Goal: Task Accomplishment & Management: Manage account settings

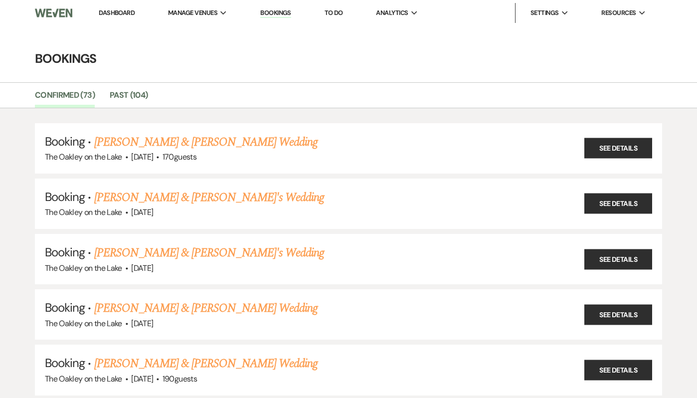
click at [112, 13] on link "Dashboard" at bounding box center [117, 12] width 36 height 8
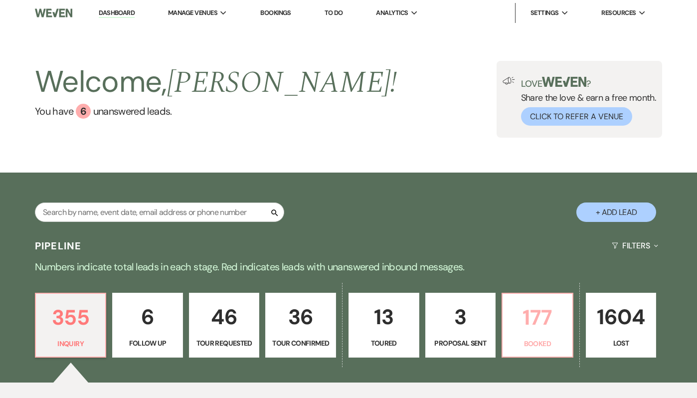
click at [530, 338] on p "Booked" at bounding box center [538, 343] width 58 height 11
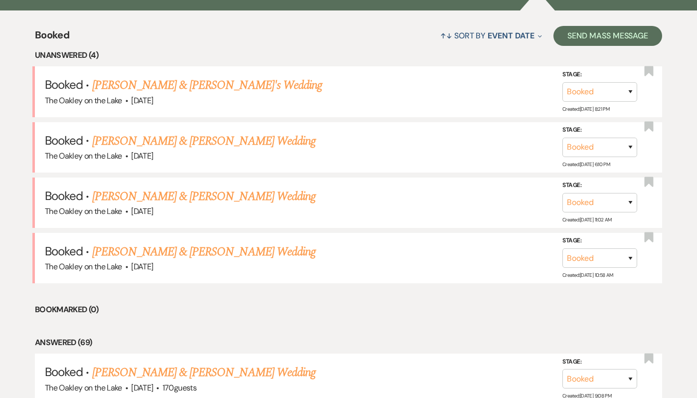
scroll to position [373, 0]
click at [190, 82] on link "Jay Jung & Jenny Son's Wedding" at bounding box center [207, 85] width 230 height 18
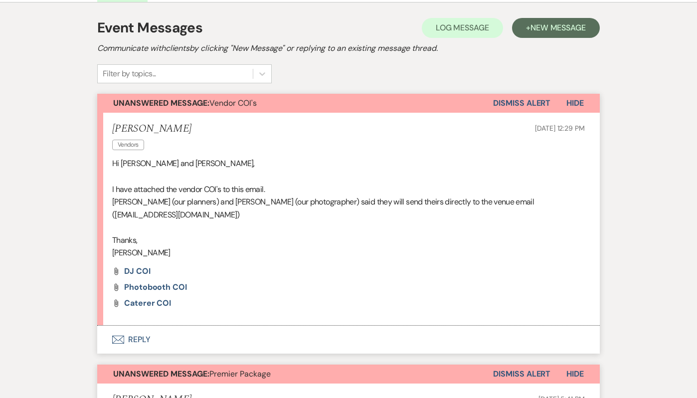
scroll to position [225, 0]
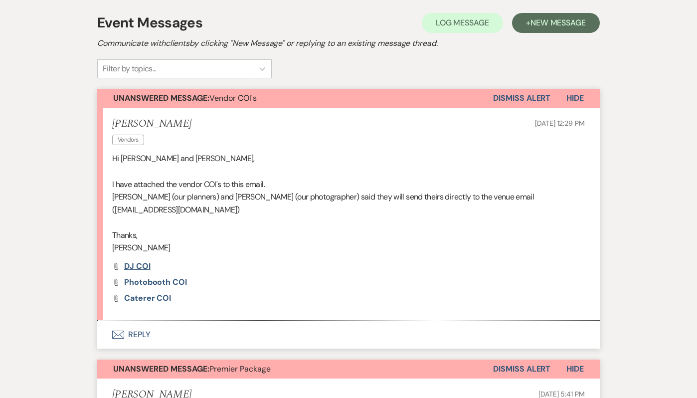
click at [130, 261] on span "DJ COI" at bounding box center [137, 266] width 26 height 10
click at [155, 277] on span "Photobooth COI" at bounding box center [155, 282] width 63 height 10
click at [147, 293] on span "Caterer COI" at bounding box center [147, 298] width 47 height 10
click at [140, 321] on button "Envelope Reply" at bounding box center [348, 335] width 503 height 28
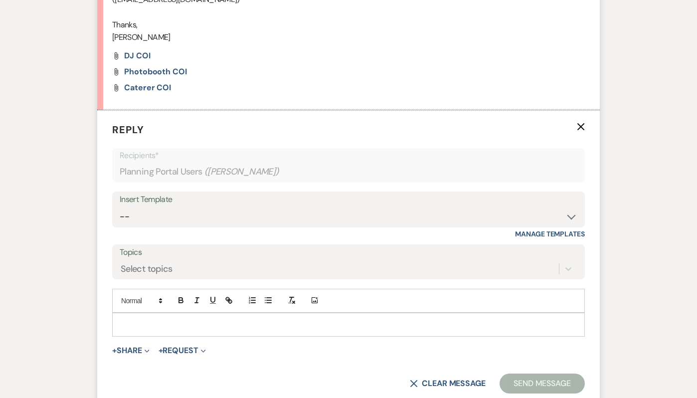
scroll to position [437, 0]
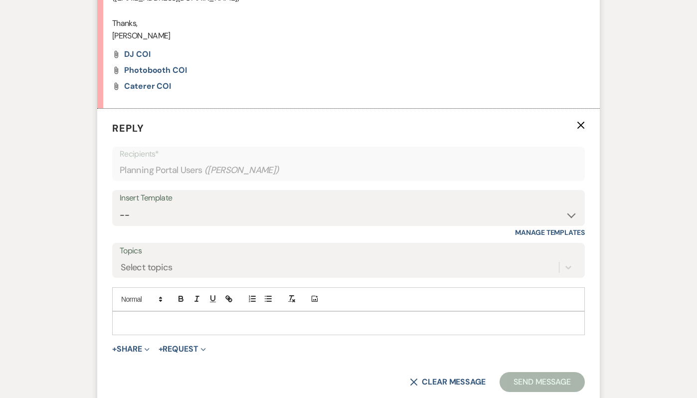
click at [158, 318] on p at bounding box center [348, 323] width 457 height 11
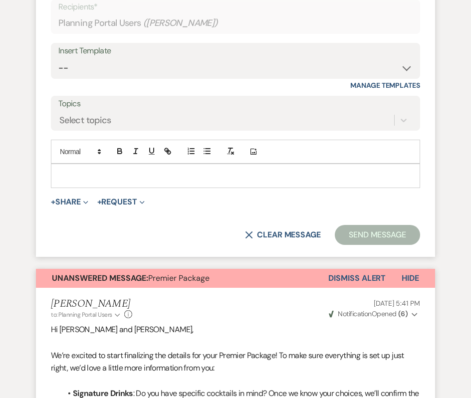
scroll to position [641, 0]
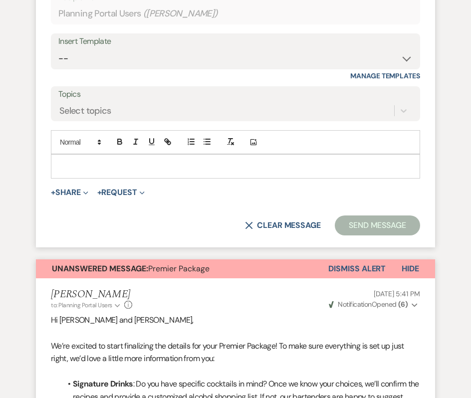
click at [340, 265] on button "Dismiss Alert" at bounding box center [356, 268] width 57 height 19
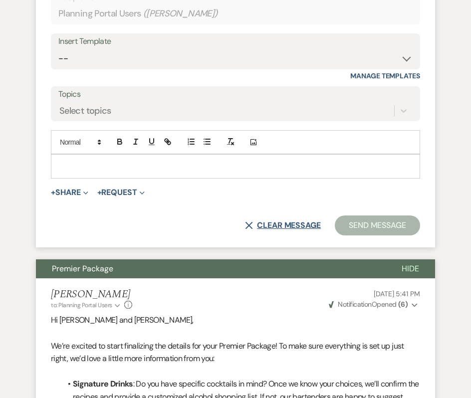
click at [274, 225] on button "X Clear message" at bounding box center [283, 225] width 76 height 8
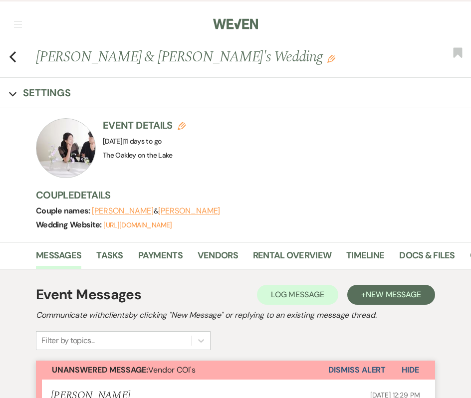
scroll to position [0, 0]
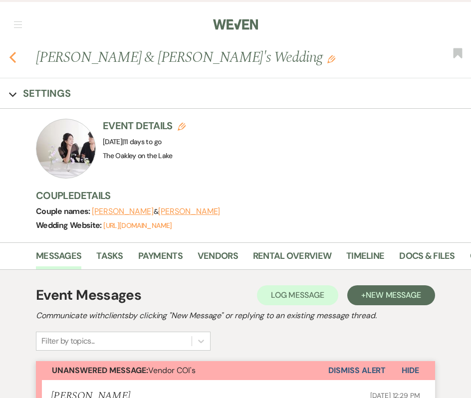
click at [11, 56] on use "button" at bounding box center [12, 57] width 6 height 11
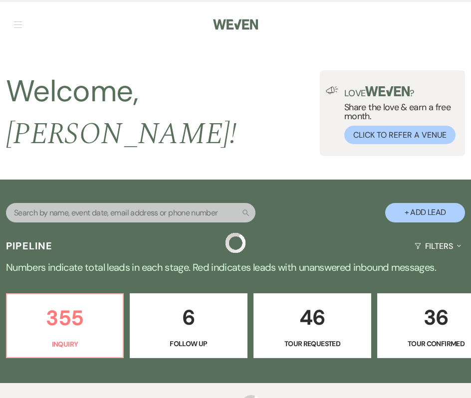
scroll to position [373, 0]
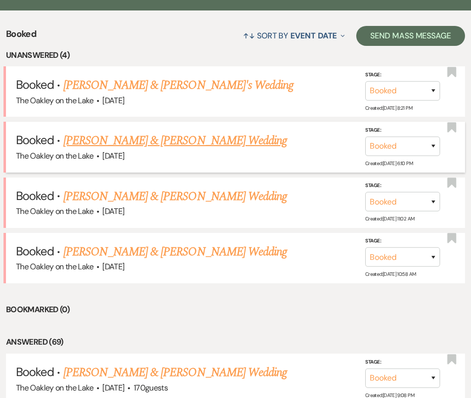
click at [82, 132] on link "Andrea Caravantes & Carlos Cuenca's Wedding" at bounding box center [174, 141] width 223 height 18
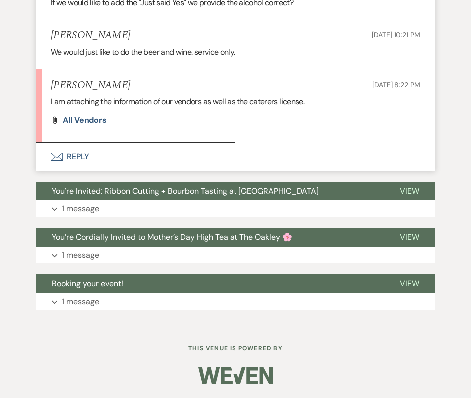
scroll to position [752, 0]
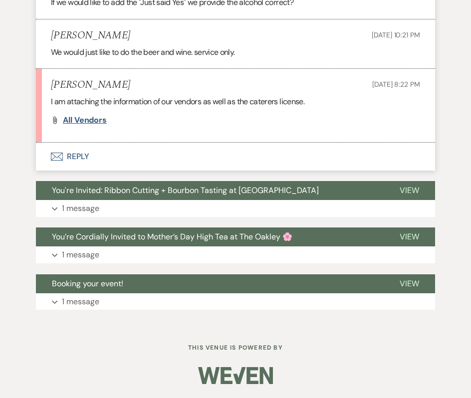
click at [87, 122] on span "All vendors" at bounding box center [85, 120] width 44 height 10
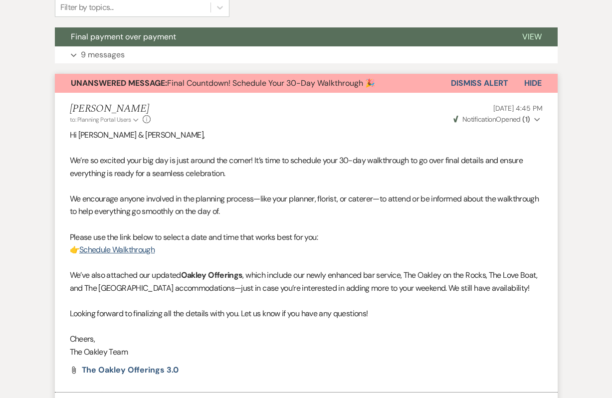
scroll to position [0, 0]
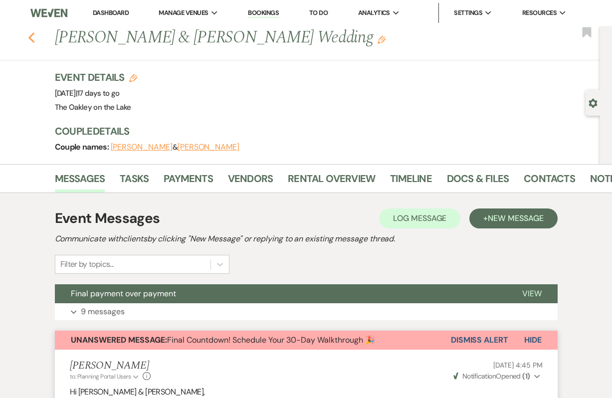
click at [30, 38] on use "button" at bounding box center [31, 37] width 6 height 11
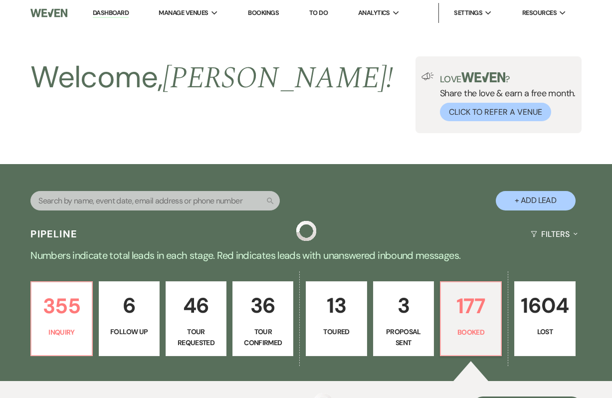
scroll to position [373, 0]
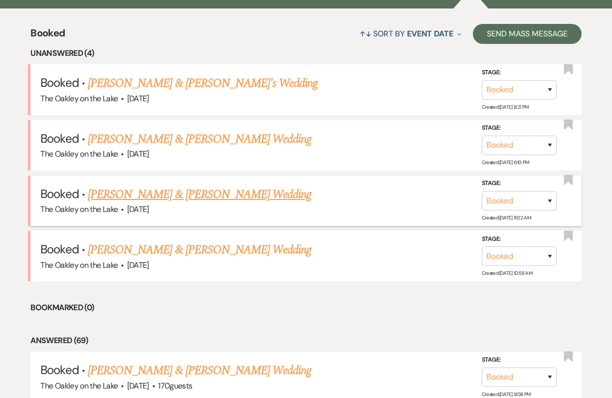
click at [178, 201] on link "Spence Johns & Jordan Leitch's Wedding" at bounding box center [199, 195] width 223 height 18
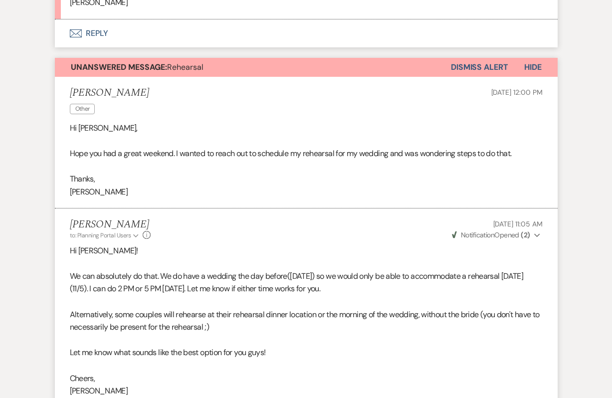
scroll to position [413, 0]
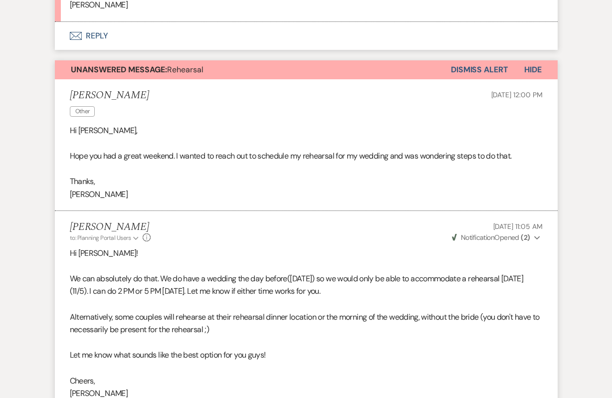
click at [484, 72] on button "Dismiss Alert" at bounding box center [479, 69] width 57 height 19
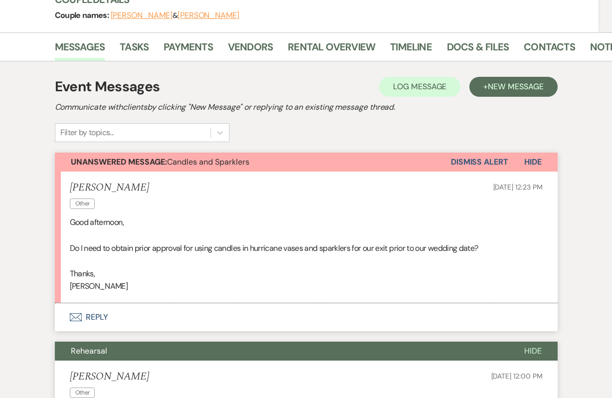
scroll to position [151, 0]
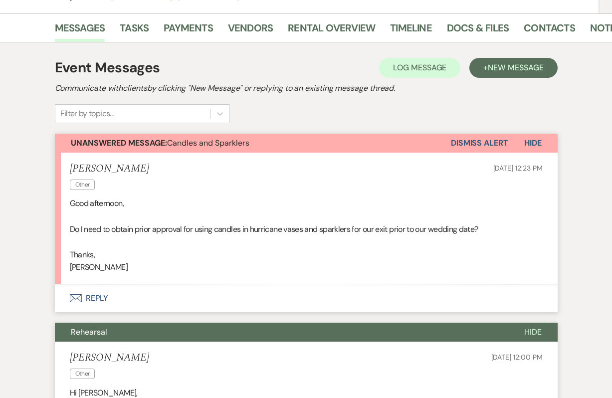
click at [94, 299] on button "Envelope Reply" at bounding box center [306, 298] width 503 height 28
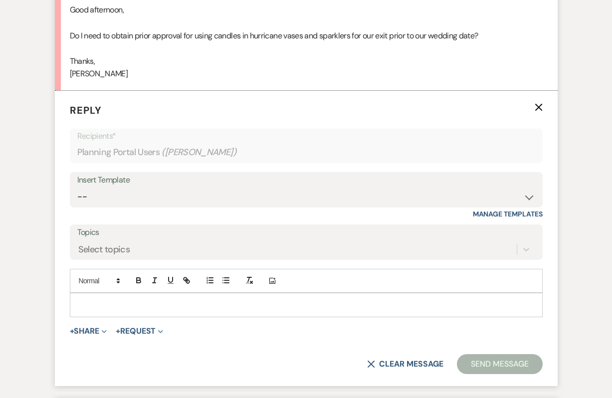
scroll to position [347, 0]
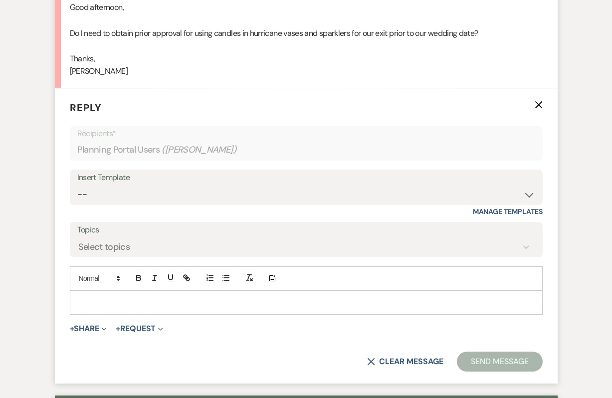
click at [85, 299] on p at bounding box center [306, 302] width 457 height 11
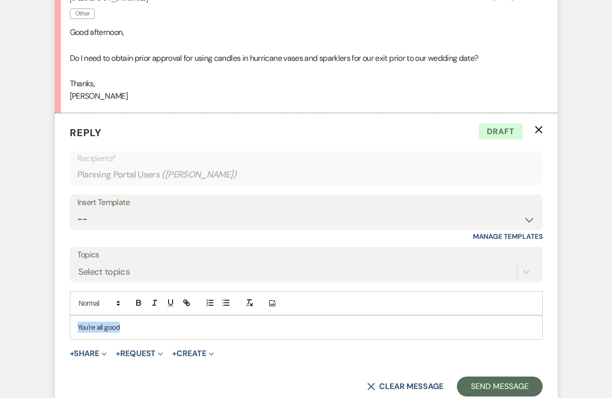
scroll to position [323, 0]
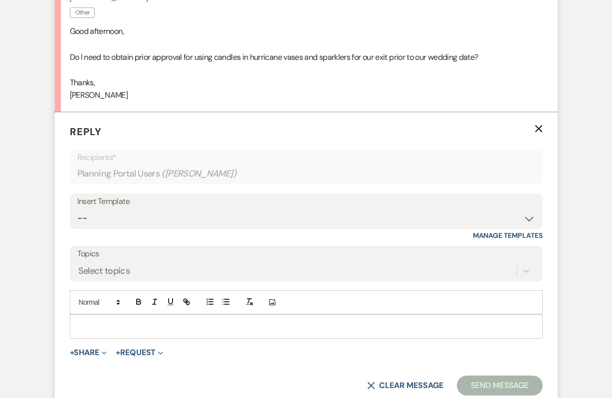
click at [106, 60] on p "Do I need to obtain prior approval for using candles in hurricane vases and spa…" at bounding box center [306, 57] width 473 height 13
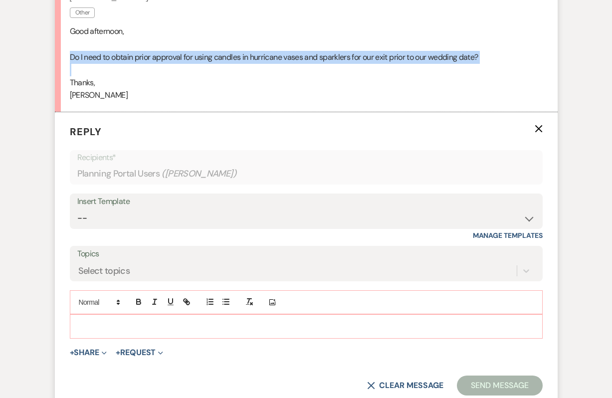
click at [106, 60] on p "Do I need to obtain prior approval for using candles in hurricane vases and spa…" at bounding box center [306, 57] width 473 height 13
copy p "Do I need to obtain prior approval for using candles in hurricane vases and spa…"
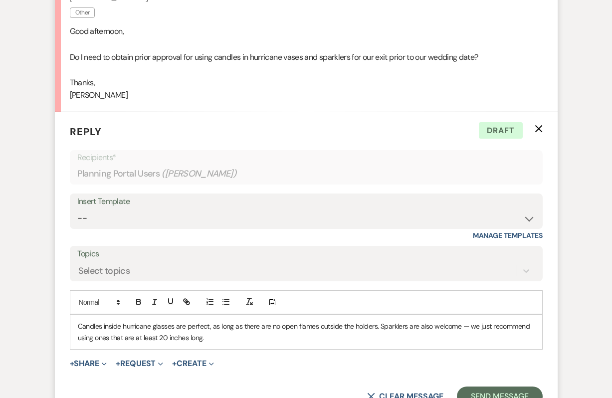
click at [468, 328] on p "Candles inside hurricane glasses are perfect, as long as there are no open flam…" at bounding box center [306, 332] width 457 height 22
click at [255, 336] on p "Candles inside hurricane glasses are perfect, as long as there are no open flam…" at bounding box center [306, 332] width 457 height 22
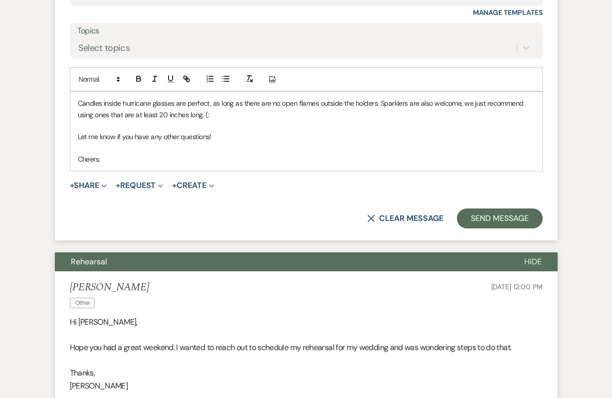
scroll to position [561, 0]
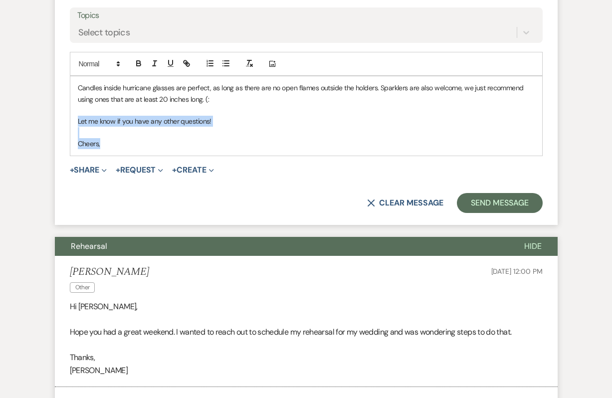
drag, startPoint x: 130, startPoint y: 142, endPoint x: 72, endPoint y: 117, distance: 63.5
click at [72, 117] on div "Candles inside hurricane glasses are perfect, as long as there are no open flam…" at bounding box center [306, 115] width 472 height 79
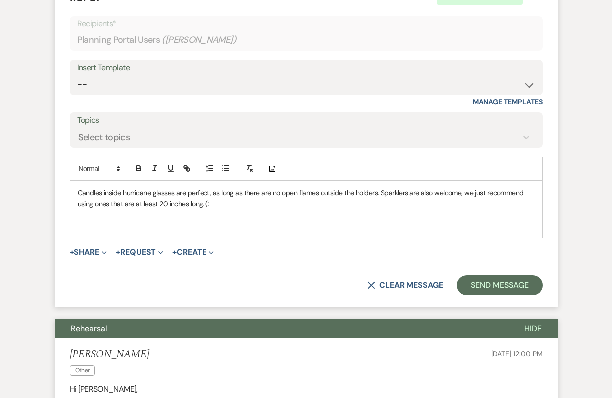
scroll to position [459, 0]
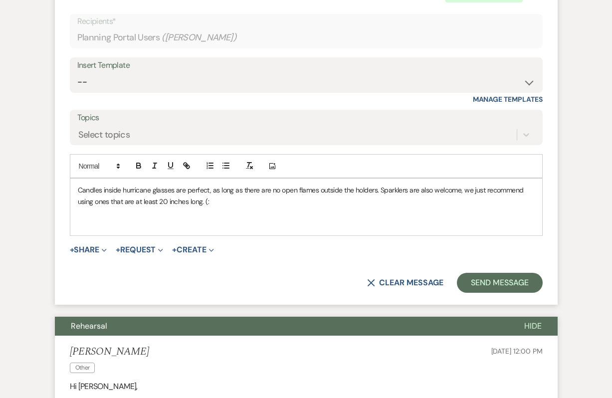
click at [152, 213] on p at bounding box center [306, 212] width 457 height 11
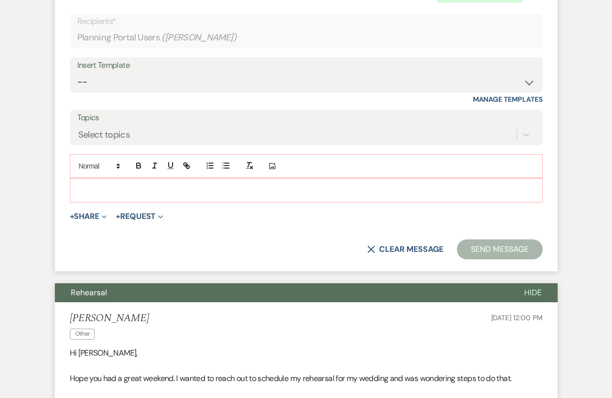
click at [132, 98] on div "Insert Template -- Weven Planning Portal Introduction (Booked Events) Tour Requ…" at bounding box center [306, 80] width 473 height 47
click at [124, 83] on select "-- Weven Planning Portal Introduction (Booked Events) Tour Request Response Fol…" at bounding box center [306, 81] width 458 height 19
select select "5264"
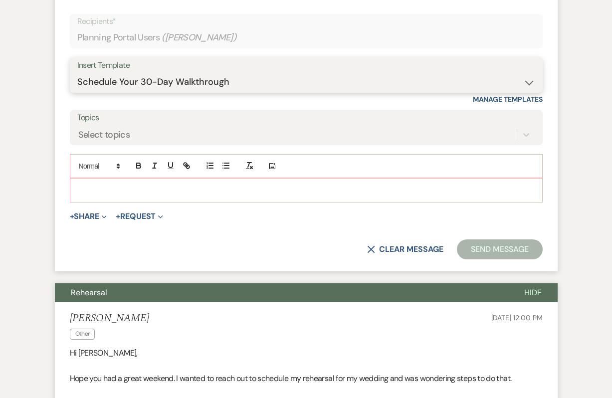
click at [77, 72] on select "-- Weven Planning Portal Introduction (Booked Events) Tour Request Response Fol…" at bounding box center [306, 81] width 458 height 19
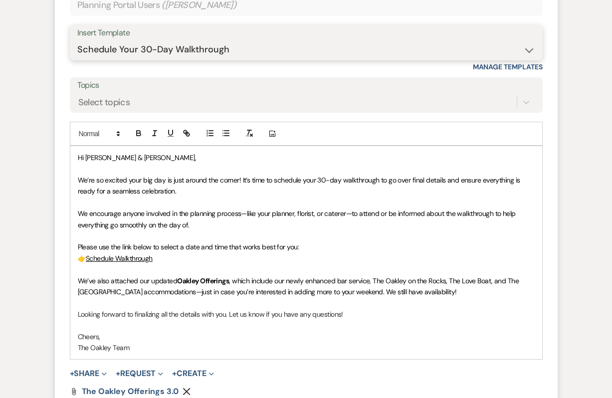
scroll to position [492, 0]
click at [78, 177] on span "We’re so excited your big day is just around the corner! It’s time to schedule …" at bounding box center [300, 185] width 444 height 20
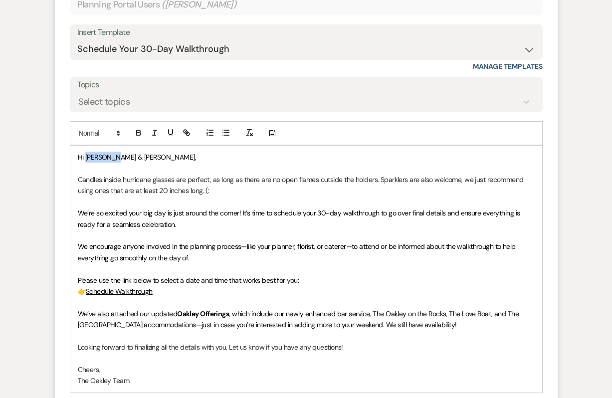
drag, startPoint x: 117, startPoint y: 154, endPoint x: 85, endPoint y: 155, distance: 31.9
click at [85, 155] on span "Hi Spence & Jordan," at bounding box center [137, 157] width 119 height 9
click at [124, 198] on p at bounding box center [306, 202] width 457 height 11
click at [201, 191] on p "Candles inside hurricane glasses are perfect, as long as there are no open flam…" at bounding box center [306, 185] width 457 height 22
click at [168, 223] on span "We’re so excited your big day is just around the corner! It’s time to schedule …" at bounding box center [300, 219] width 444 height 20
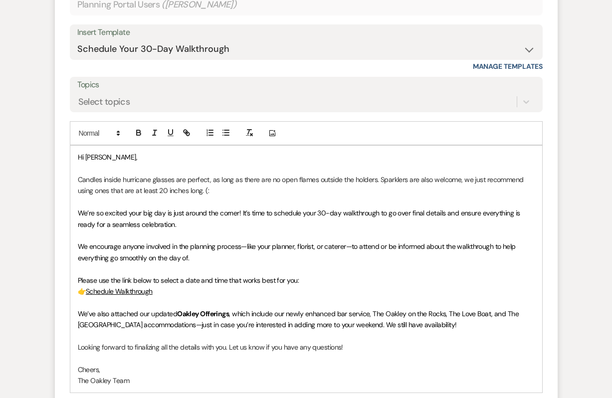
click at [196, 223] on p "We’re so excited your big day is just around the corner! It’s time to schedule …" at bounding box center [306, 219] width 457 height 22
drag, startPoint x: 241, startPoint y: 215, endPoint x: 68, endPoint y: 213, distance: 172.6
click at [68, 213] on form "Reply X Draft Recipients* Planning Portal Users ( Jordan Leitch ) Insert Templa…" at bounding box center [306, 210] width 503 height 535
drag, startPoint x: 240, startPoint y: 212, endPoint x: 83, endPoint y: 212, distance: 157.6
click at [83, 212] on span "We’re so excited your big day is just around the corner! It’s time to schedule …" at bounding box center [300, 219] width 444 height 20
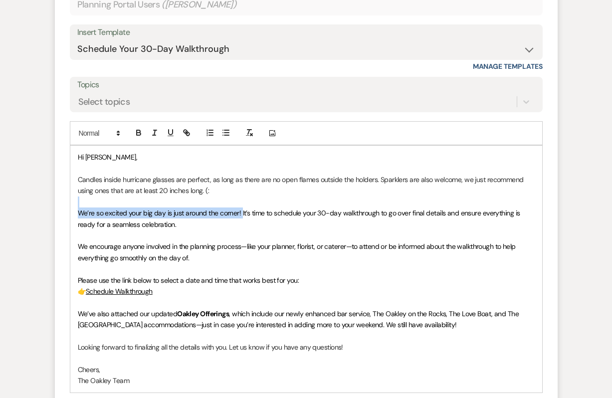
drag, startPoint x: 242, startPoint y: 213, endPoint x: 37, endPoint y: 200, distance: 205.5
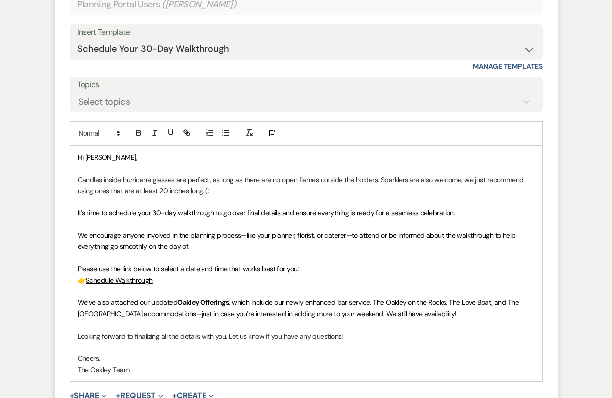
click at [86, 214] on span "﻿ It’s time to schedule your 30-day walkthrough to go over final details and en…" at bounding box center [267, 213] width 378 height 9
click at [475, 215] on p "It’s also time to schedule your 30-day walkthrough to go over final details and…" at bounding box center [306, 213] width 457 height 11
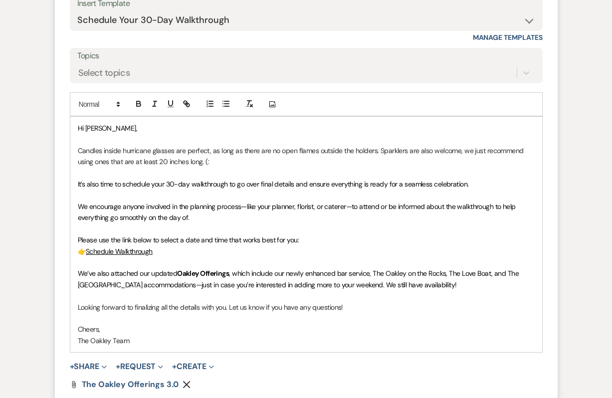
scroll to position [525, 0]
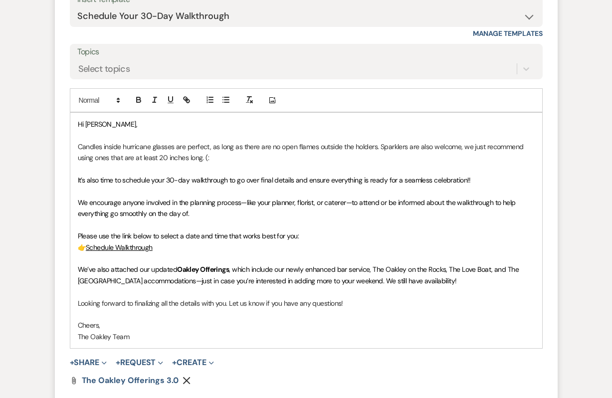
click at [164, 282] on span ", which include our newly enhanced bar service, The Oakley on the Rocks, The Lo…" at bounding box center [299, 275] width 443 height 20
drag, startPoint x: 140, startPoint y: 337, endPoint x: 49, endPoint y: 337, distance: 90.8
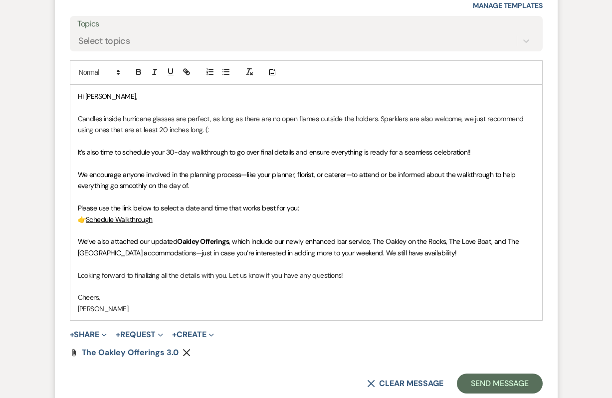
scroll to position [555, 0]
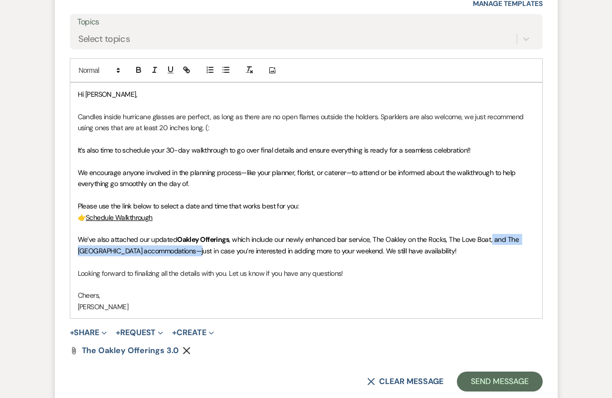
drag, startPoint x: 175, startPoint y: 251, endPoint x: 490, endPoint y: 240, distance: 315.4
click at [490, 240] on span ", which include our newly enhanced bar service, The Oakley on the Rocks, The Lo…" at bounding box center [299, 245] width 443 height 20
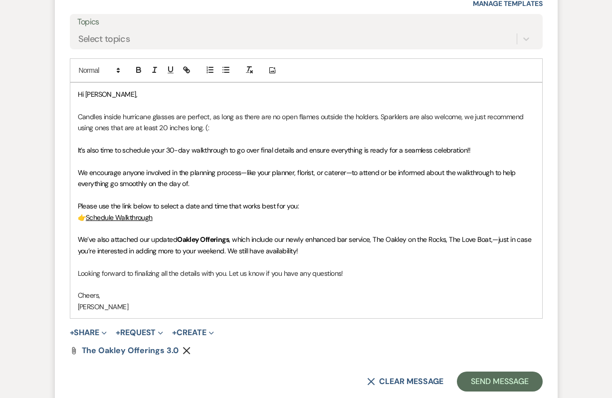
click at [448, 239] on span ", which include our newly enhanced bar service, The Oakley on the Rocks, The Lo…" at bounding box center [305, 245] width 455 height 20
click at [503, 241] on span ", which include our newly enhanced bar service, The Oakley on the Rocks and The…" at bounding box center [303, 245] width 451 height 20
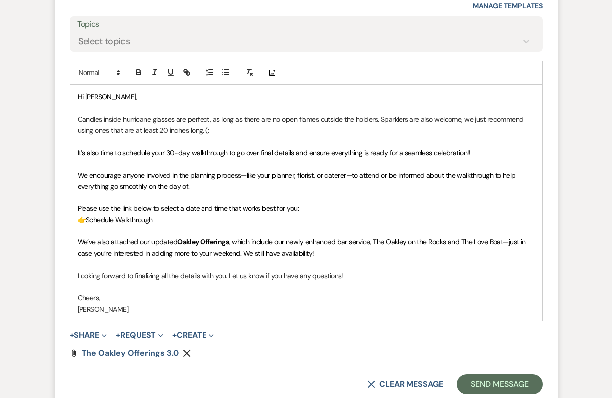
scroll to position [556, 0]
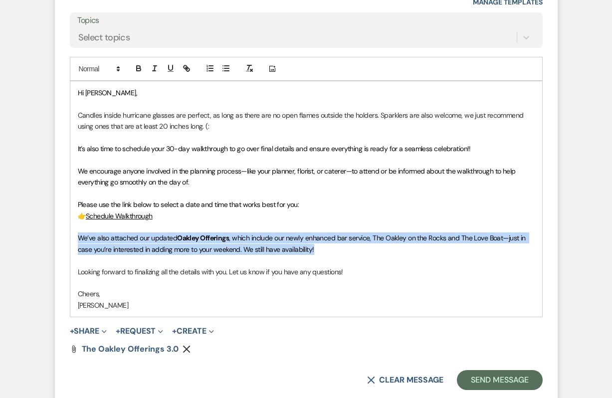
drag, startPoint x: 338, startPoint y: 250, endPoint x: 60, endPoint y: 238, distance: 277.6
click at [60, 238] on form "Reply X Draft Recipients* Planning Portal Users ( Jordan Leitch ) Insert Templa…" at bounding box center [306, 140] width 503 height 523
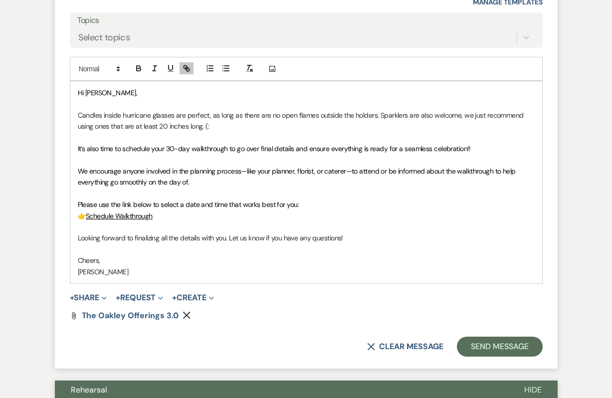
click at [186, 313] on icon "Remove" at bounding box center [187, 315] width 8 height 8
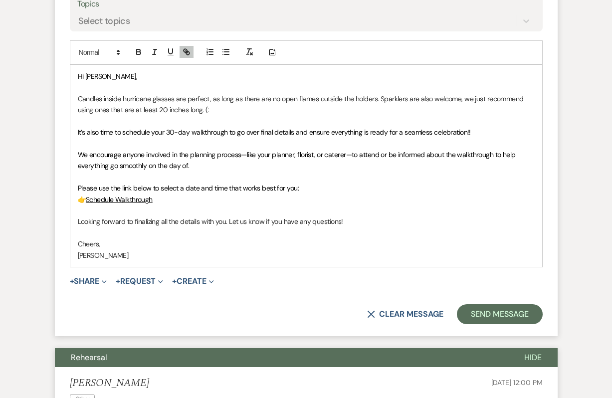
scroll to position [571, 0]
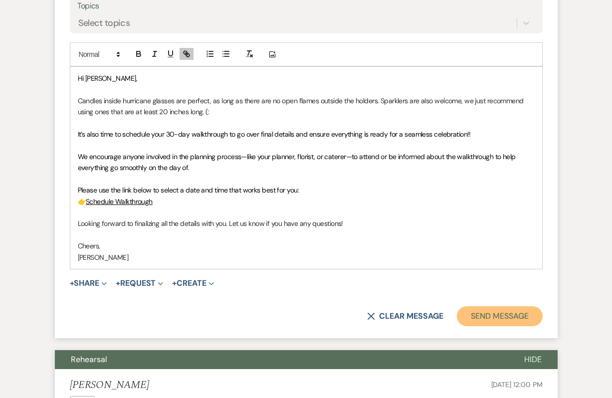
click at [498, 322] on button "Send Message" at bounding box center [499, 316] width 85 height 20
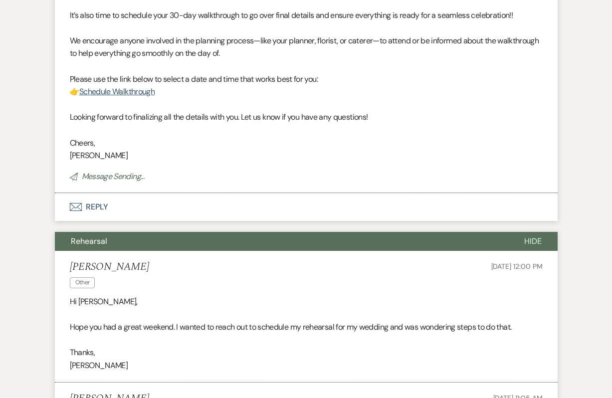
scroll to position [0, 0]
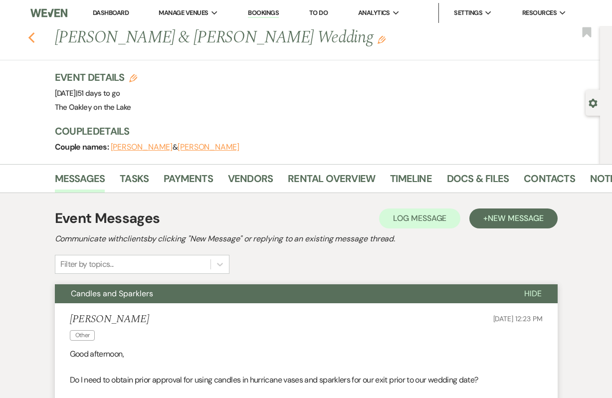
click at [31, 42] on icon "Previous" at bounding box center [31, 38] width 7 height 12
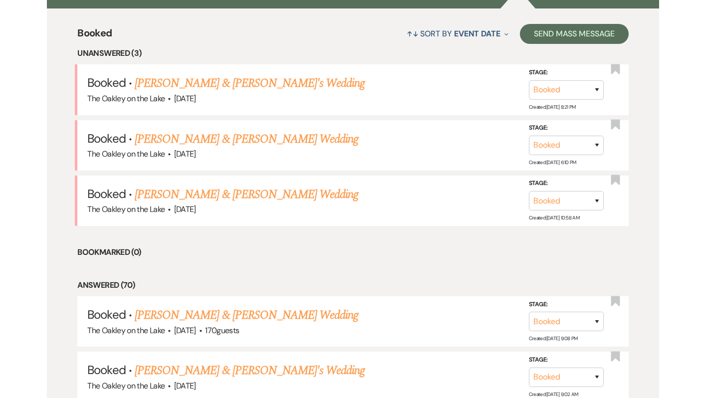
scroll to position [375, 0]
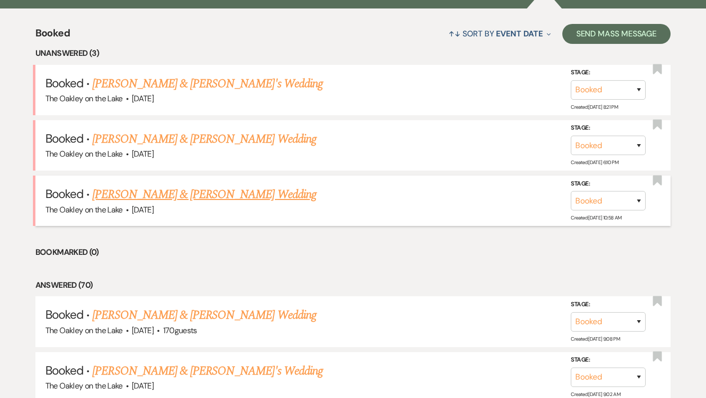
click at [153, 192] on link "Blake Waits & Katie McCoy's Wedding" at bounding box center [203, 195] width 223 height 18
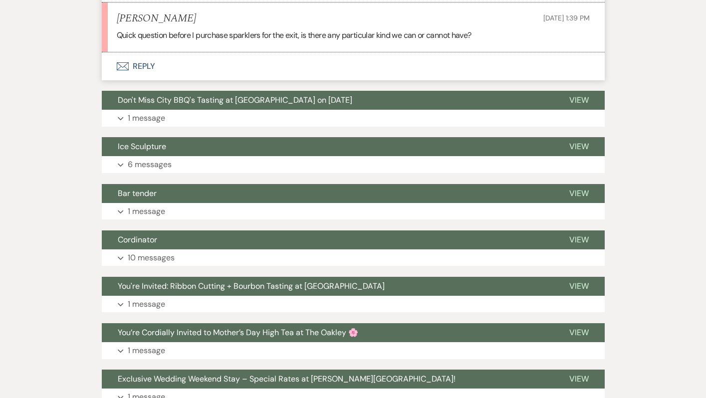
scroll to position [1454, 0]
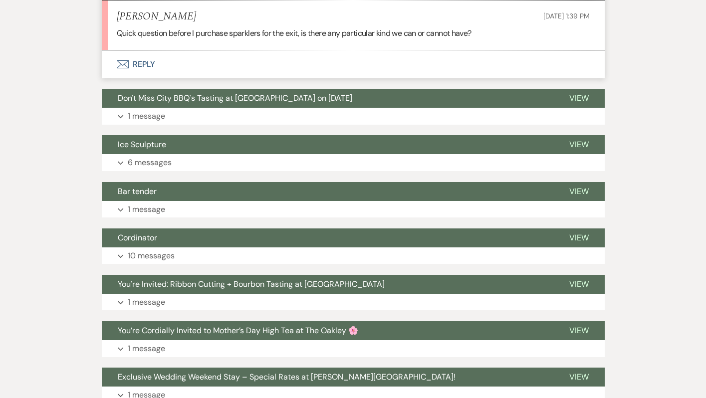
click at [218, 78] on button "Envelope Reply" at bounding box center [353, 64] width 503 height 28
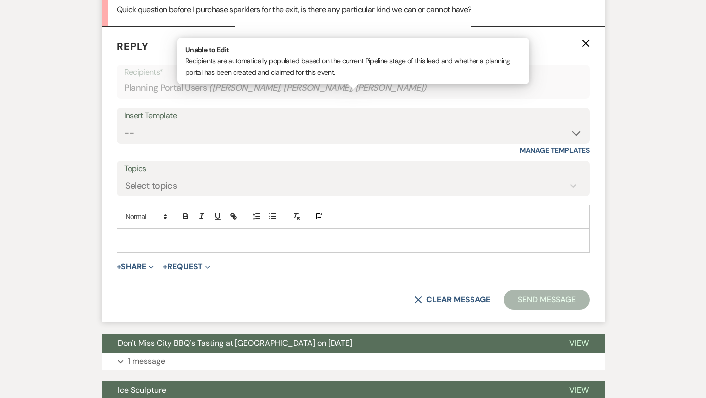
scroll to position [1479, 0]
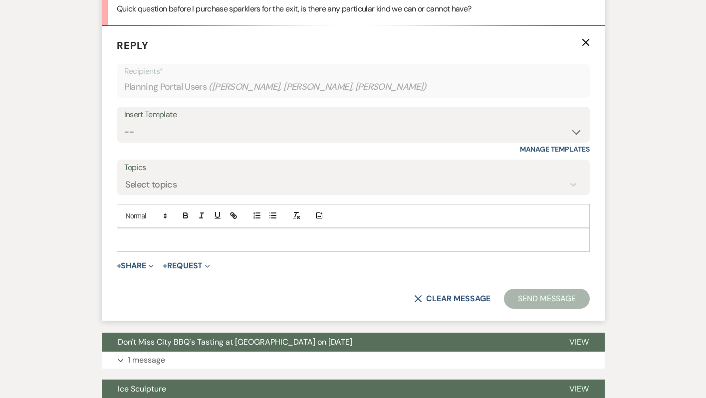
click at [201, 245] on p at bounding box center [353, 239] width 457 height 11
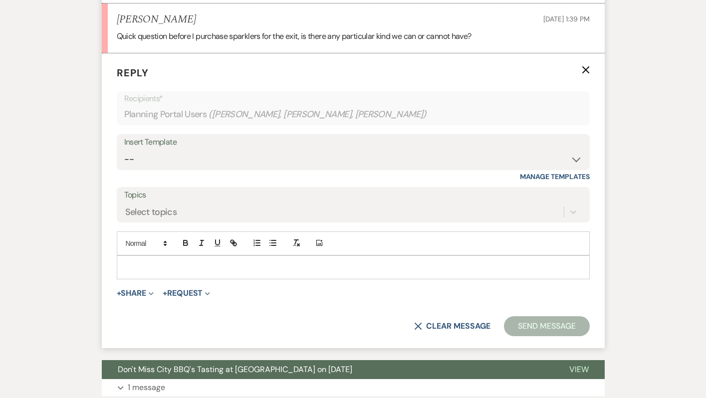
scroll to position [1457, 0]
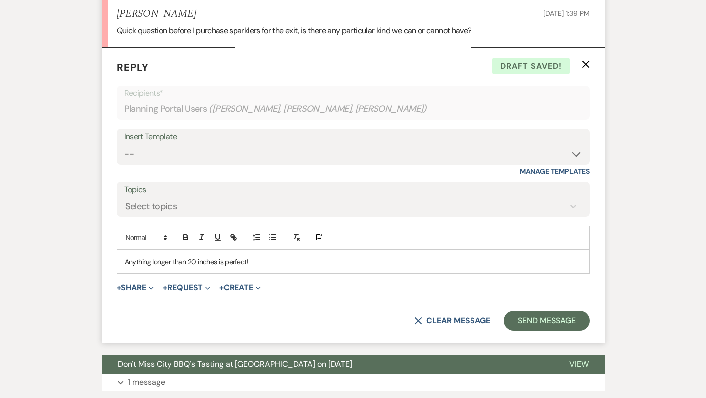
click at [196, 267] on p "Anything longer than 20 inches is perfect!" at bounding box center [353, 261] width 457 height 11
click at [158, 267] on p "Anything longer than 20-36 inches is perfect!" at bounding box center [353, 261] width 457 height 11
click at [190, 267] on p "Anything between than 20-36 inches is perfect!" at bounding box center [353, 261] width 457 height 11
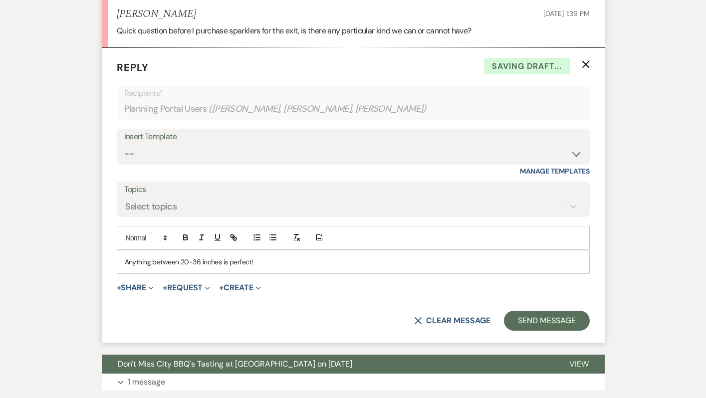
click at [272, 267] on p "Anything between 20-36 inches is perfect!" at bounding box center [353, 261] width 457 height 11
click at [570, 331] on button "Send Message" at bounding box center [546, 321] width 85 height 20
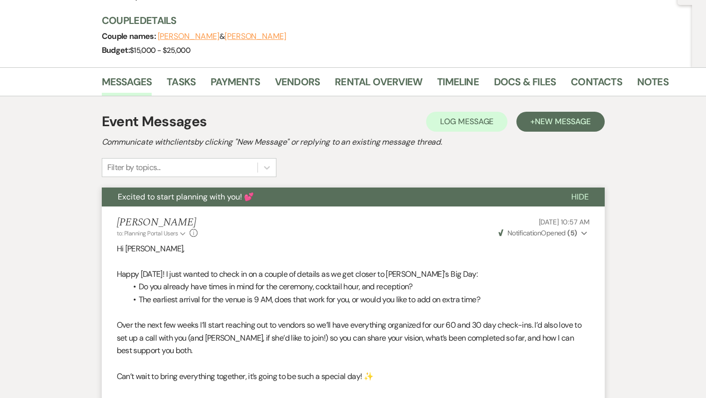
scroll to position [0, 0]
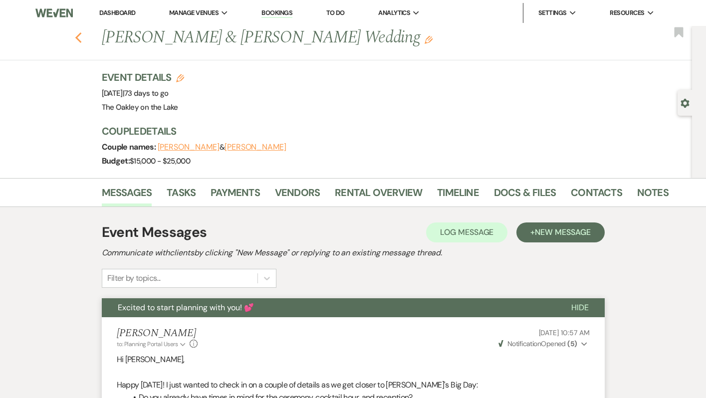
click at [80, 34] on use "button" at bounding box center [78, 37] width 6 height 11
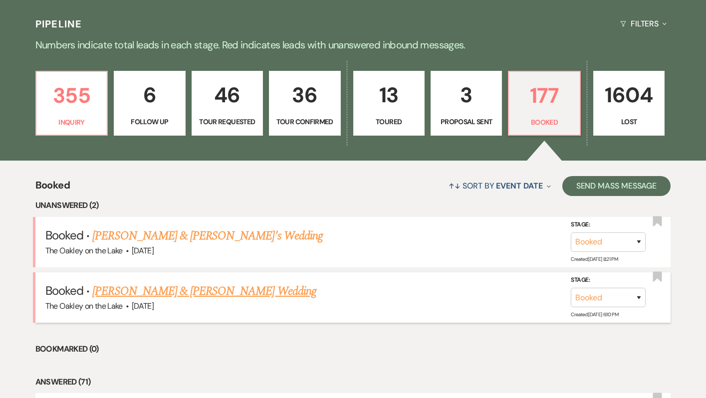
scroll to position [222, 0]
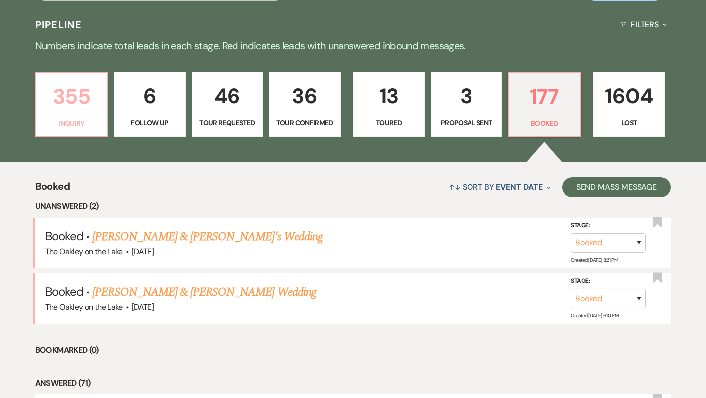
click at [77, 119] on p "Inquiry" at bounding box center [71, 123] width 58 height 11
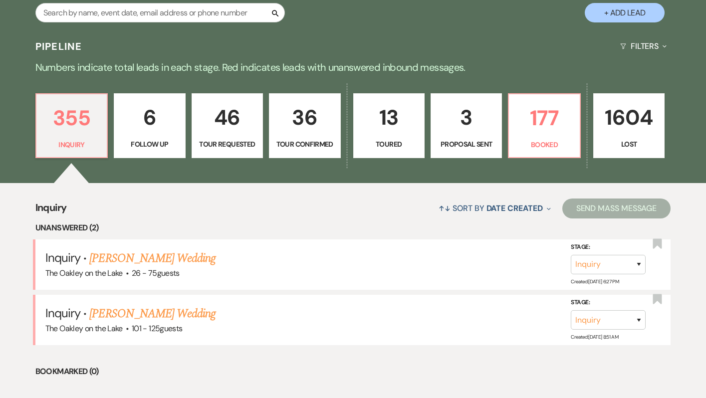
scroll to position [300, 0]
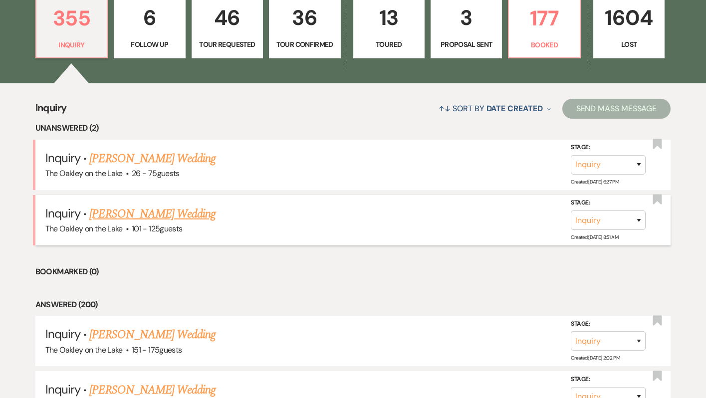
click at [115, 212] on link "[PERSON_NAME] Wedding" at bounding box center [152, 214] width 126 height 18
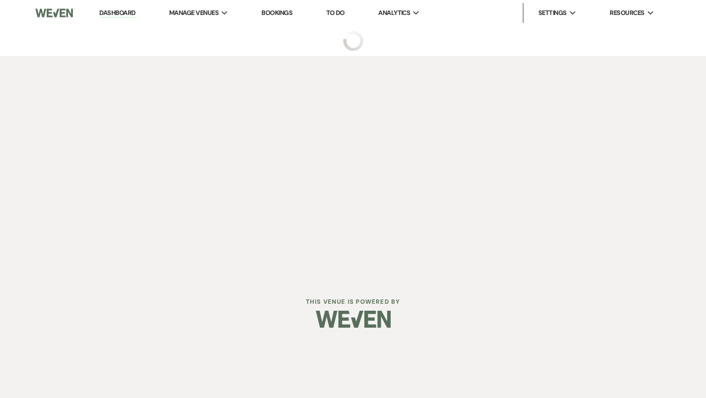
select select "4"
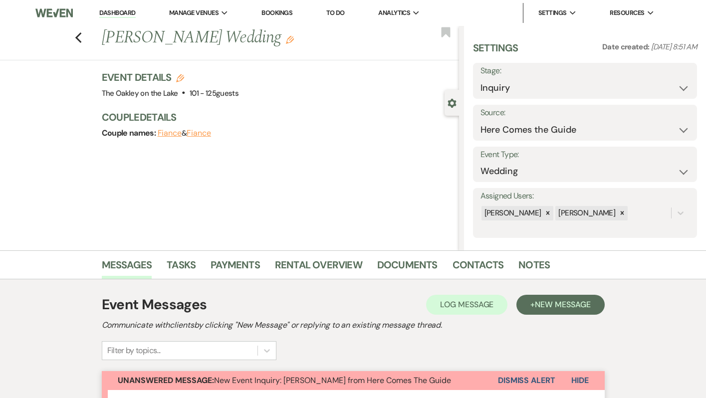
click at [117, 12] on link "Dashboard" at bounding box center [117, 12] width 36 height 9
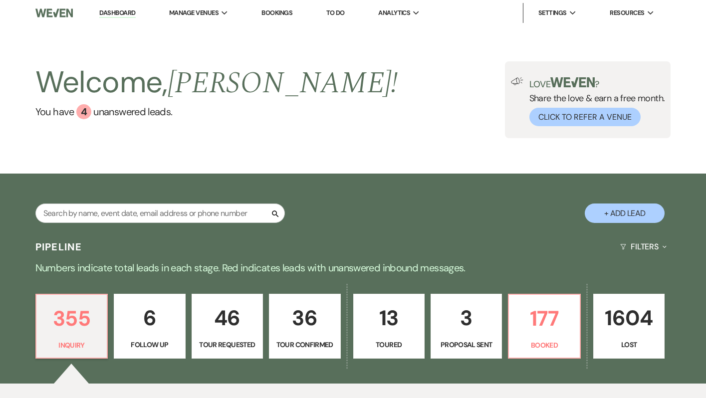
click at [149, 223] on div "Search" at bounding box center [159, 217] width 249 height 27
click at [144, 218] on input "text" at bounding box center [159, 213] width 249 height 19
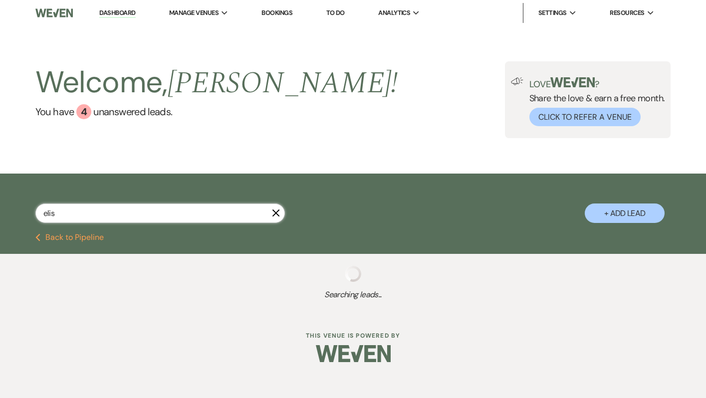
type input "elisa"
select select "4"
select select "8"
select select "5"
select select "8"
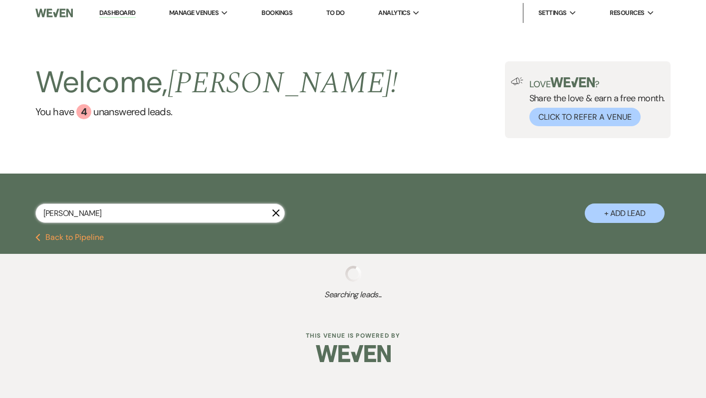
select select "5"
select select "8"
select select "5"
select select "8"
select select "5"
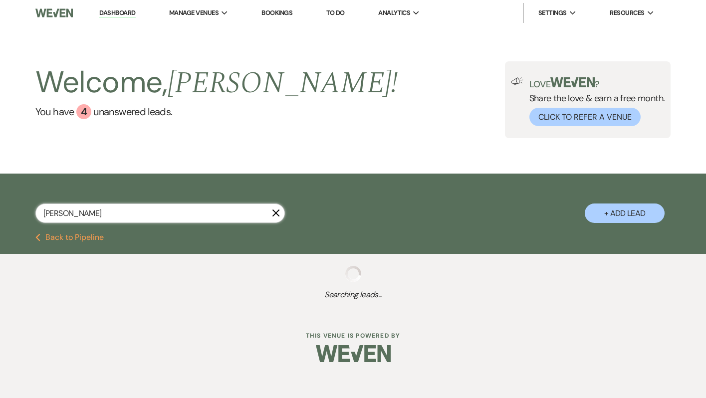
select select "8"
select select "7"
select select "8"
select select "5"
select select "8"
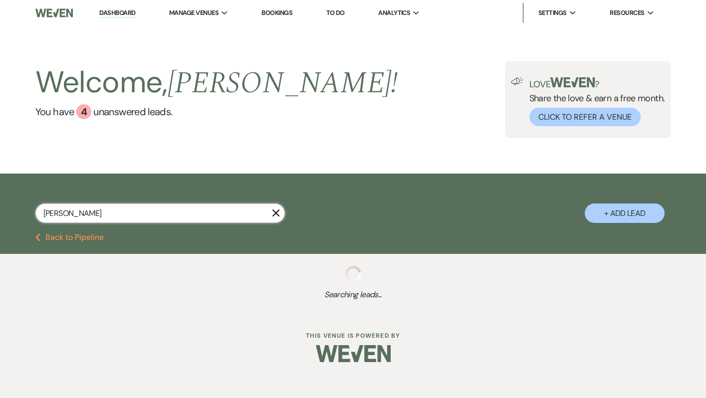
select select "5"
select select "8"
select select "4"
select select "8"
select select "5"
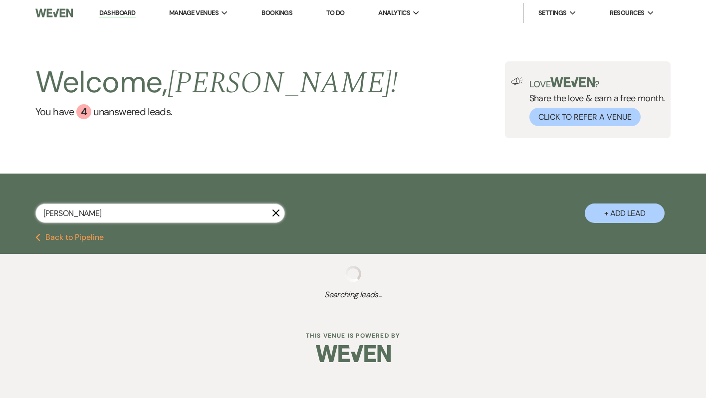
select select "8"
select select "5"
select select "8"
select select "5"
select select "8"
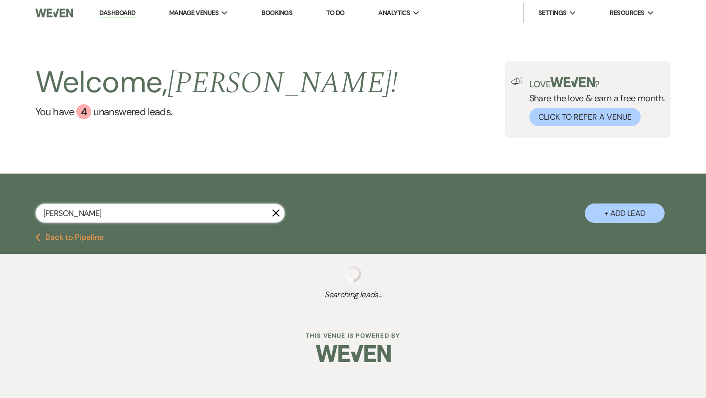
select select "5"
select select "8"
select select "5"
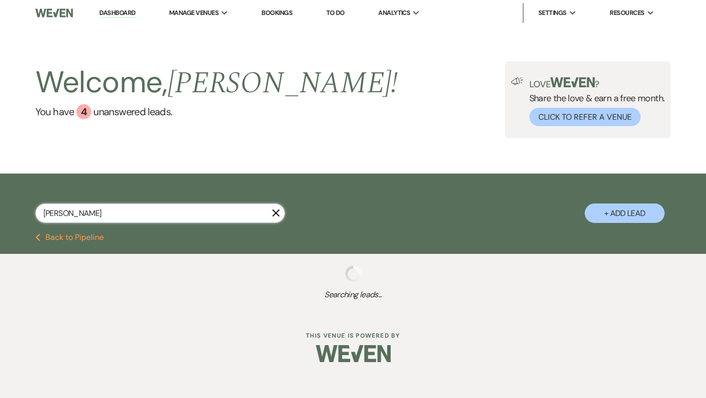
select select "8"
select select "5"
select select "8"
select select "5"
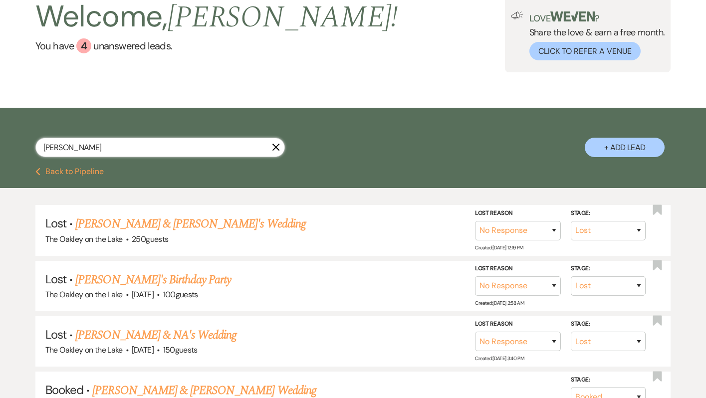
scroll to position [69, 0]
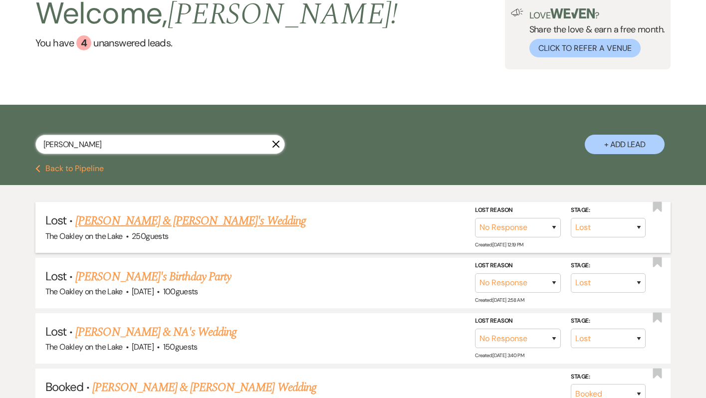
type input "elisa"
click at [173, 220] on link "Elisa & Arthur's Wedding" at bounding box center [190, 221] width 230 height 18
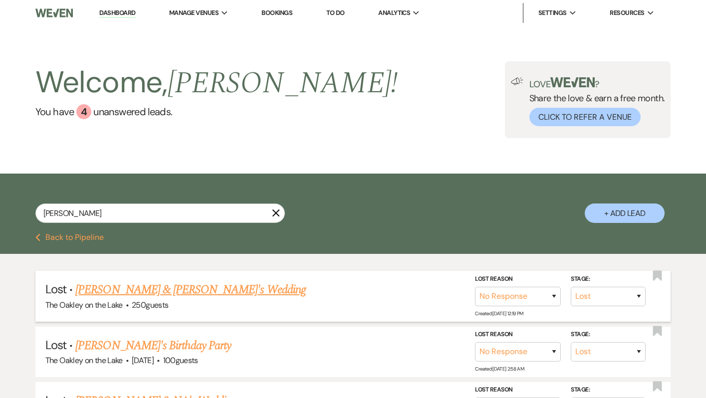
select select "8"
select select "5"
select select "22"
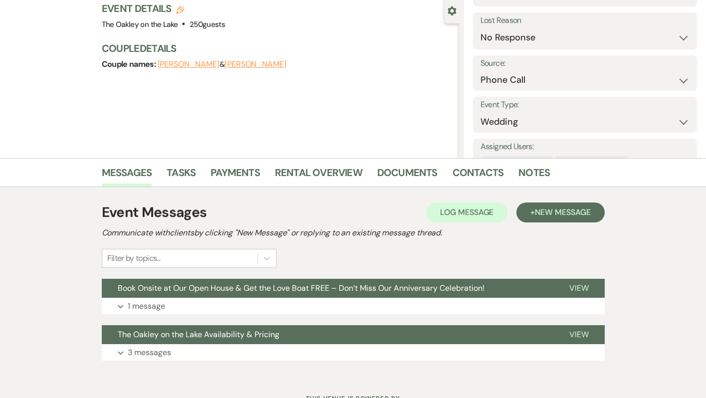
scroll to position [112, 0]
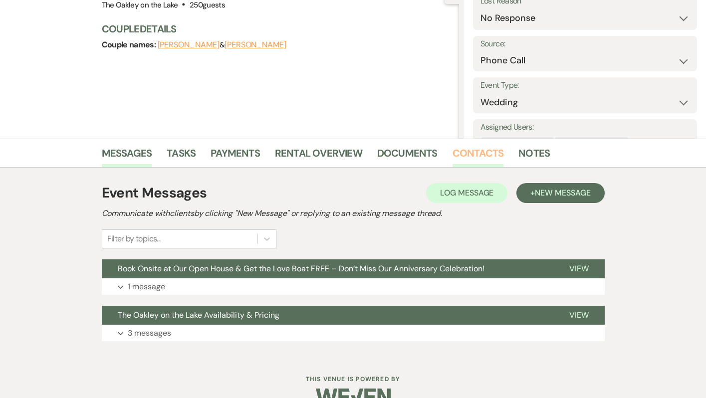
click at [465, 150] on link "Contacts" at bounding box center [477, 156] width 51 height 22
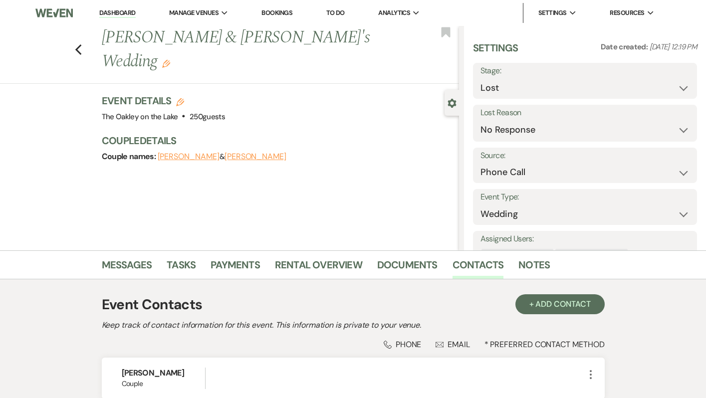
click at [120, 11] on link "Dashboard" at bounding box center [117, 12] width 36 height 9
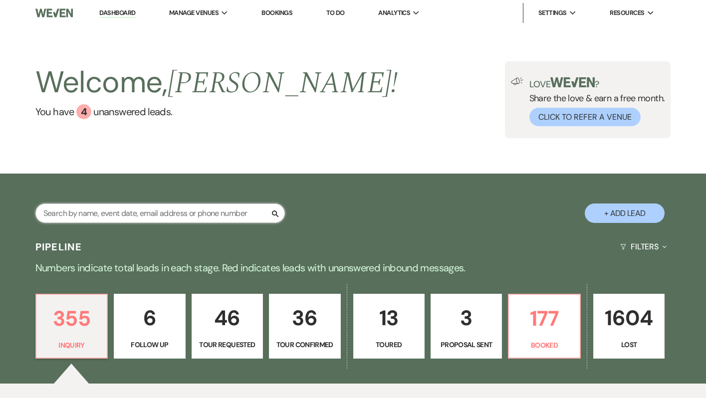
click at [113, 221] on input "text" at bounding box center [159, 213] width 249 height 19
paste input "elisa kaputo"
type input "elisa kaputo"
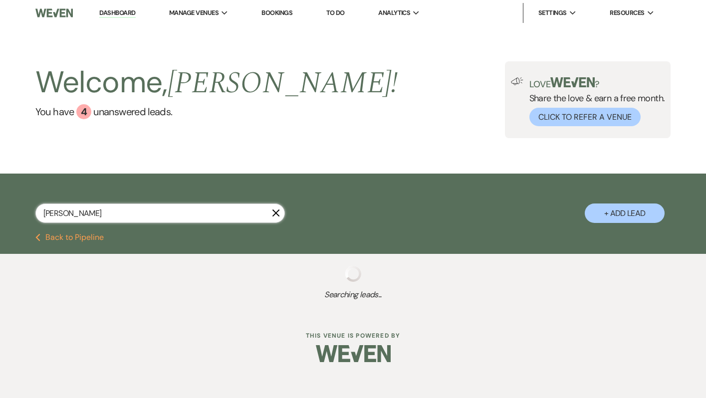
select select "8"
select select "5"
select select "8"
select select "5"
select select "8"
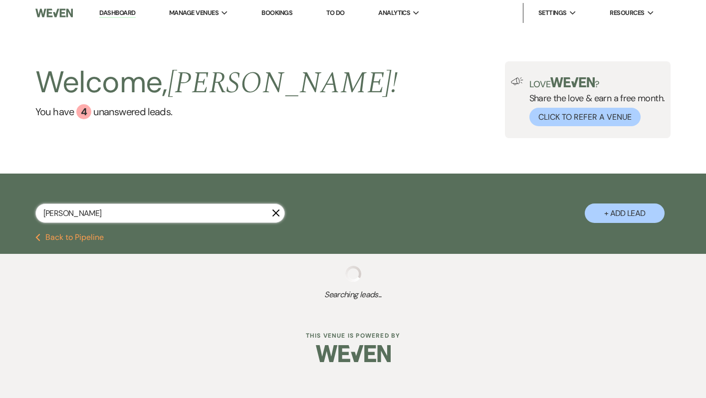
select select "5"
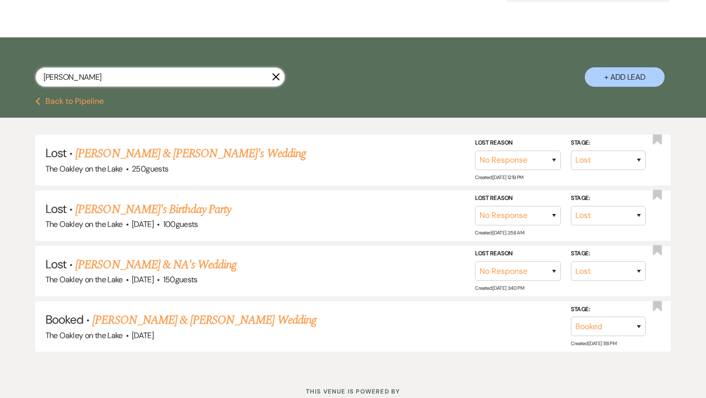
scroll to position [140, 0]
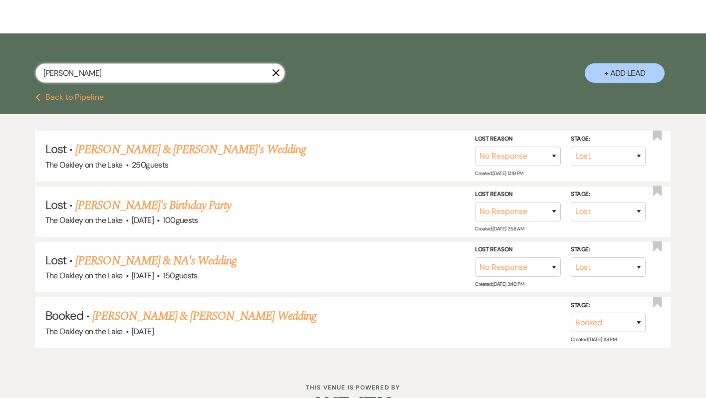
type input "elisa kaputo"
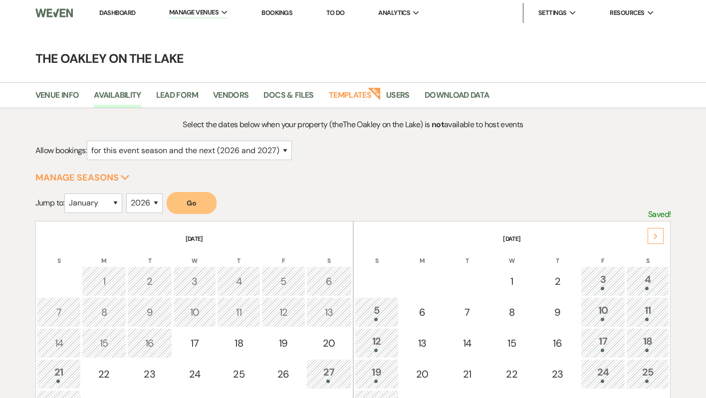
click at [132, 13] on link "Dashboard" at bounding box center [117, 12] width 36 height 8
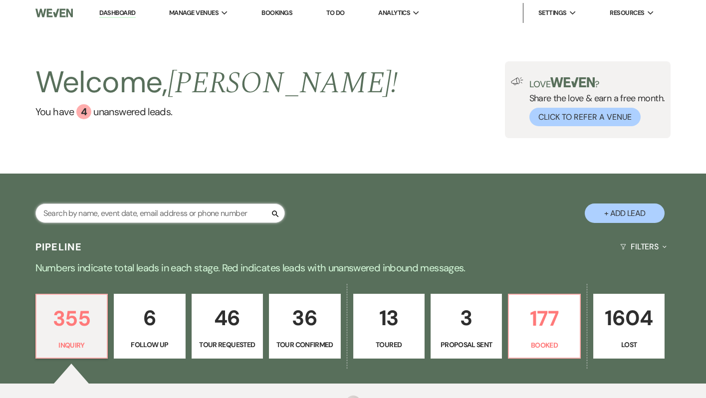
click at [160, 214] on input "text" at bounding box center [159, 213] width 249 height 19
paste input "[EMAIL_ADDRESS]@[DOMAIN_NAME]"
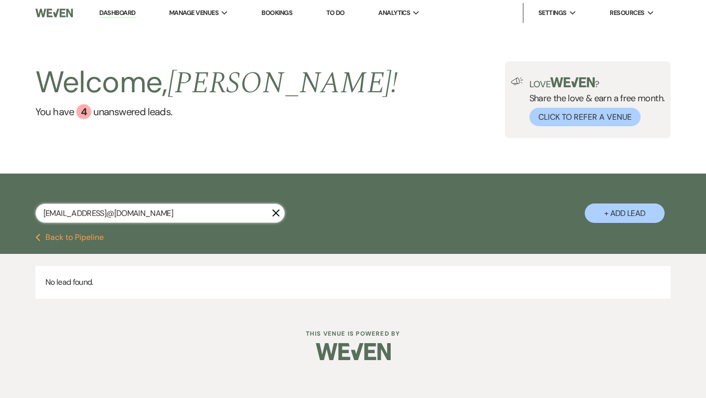
drag, startPoint x: 212, startPoint y: 219, endPoint x: 124, endPoint y: 215, distance: 87.4
click at [124, 215] on input "[EMAIL_ADDRESS]@[DOMAIN_NAME]" at bounding box center [159, 213] width 249 height 19
type input "[EMAIL_ADDRESS][DOMAIN_NAME]"
